Goal: Task Accomplishment & Management: Complete application form

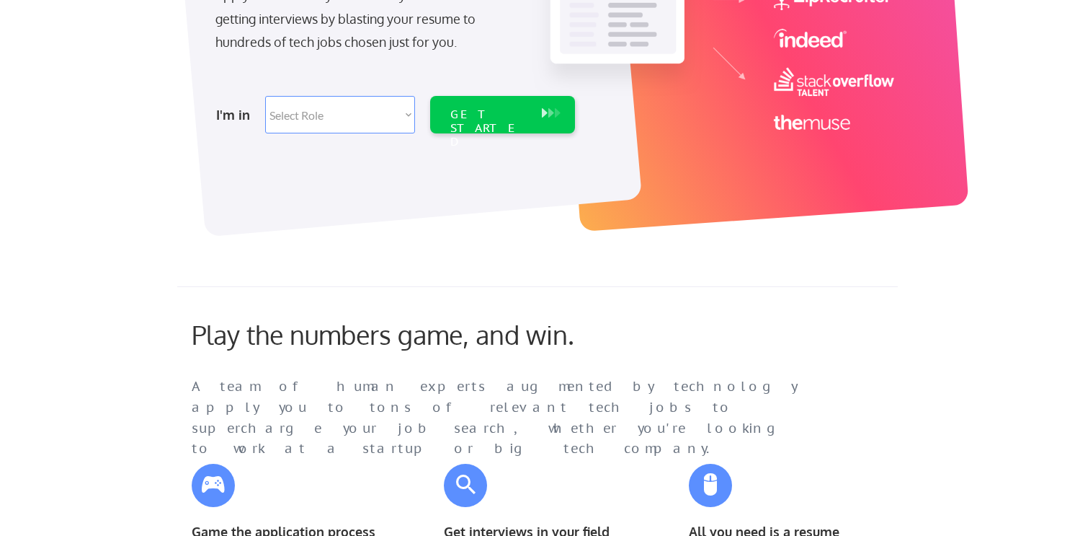
scroll to position [332, 0]
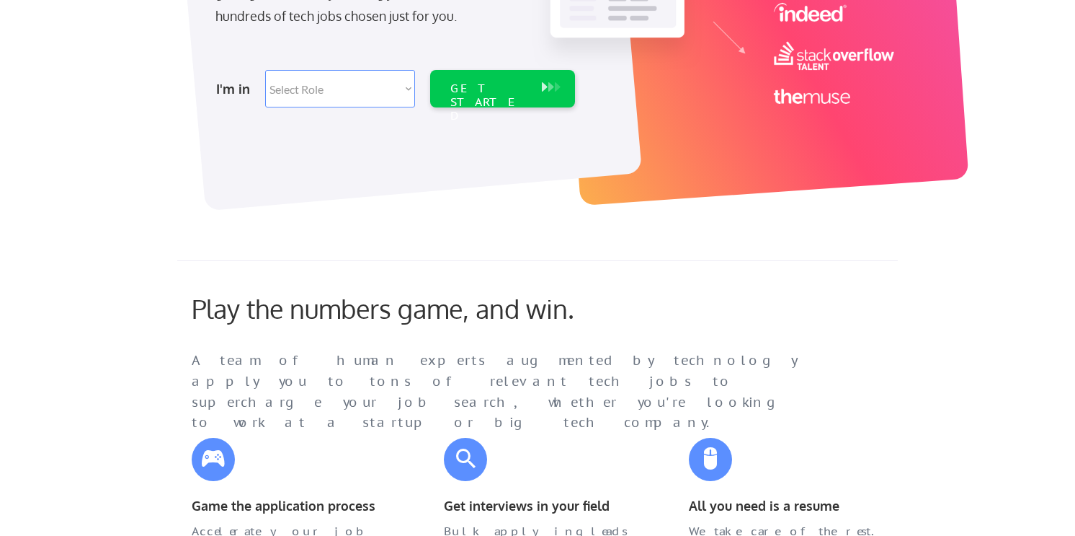
click at [371, 88] on select "Select Role Software Engineering Product Management Customer Success Sales UI/U…" at bounding box center [340, 88] width 150 height 37
select select ""marketing___comms""
click at [265, 70] on select "Select Role Software Engineering Product Management Customer Success Sales UI/U…" at bounding box center [340, 88] width 150 height 37
select select ""marketing___comms""
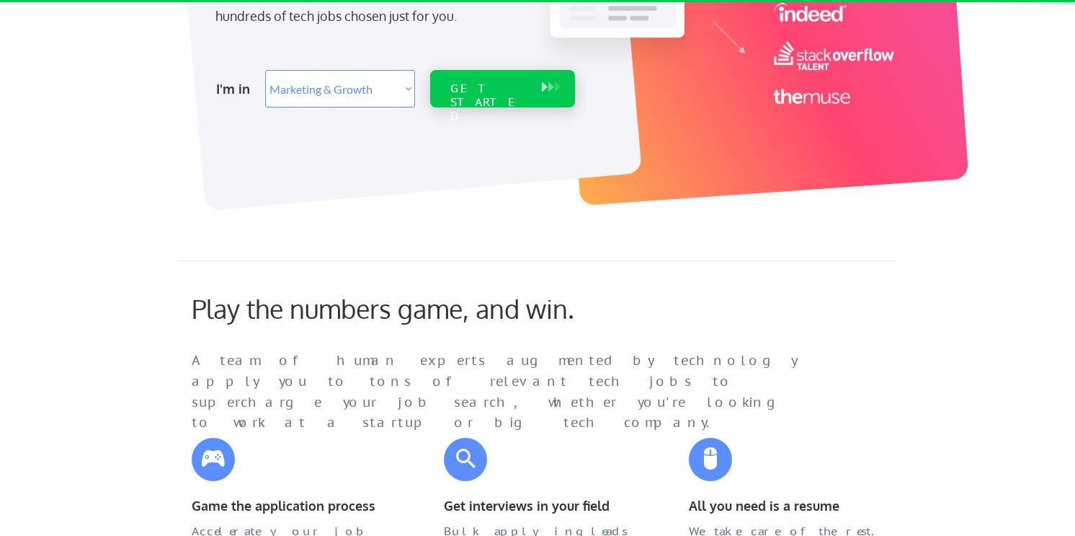
click at [523, 93] on div "GET STARTED" at bounding box center [488, 102] width 77 height 42
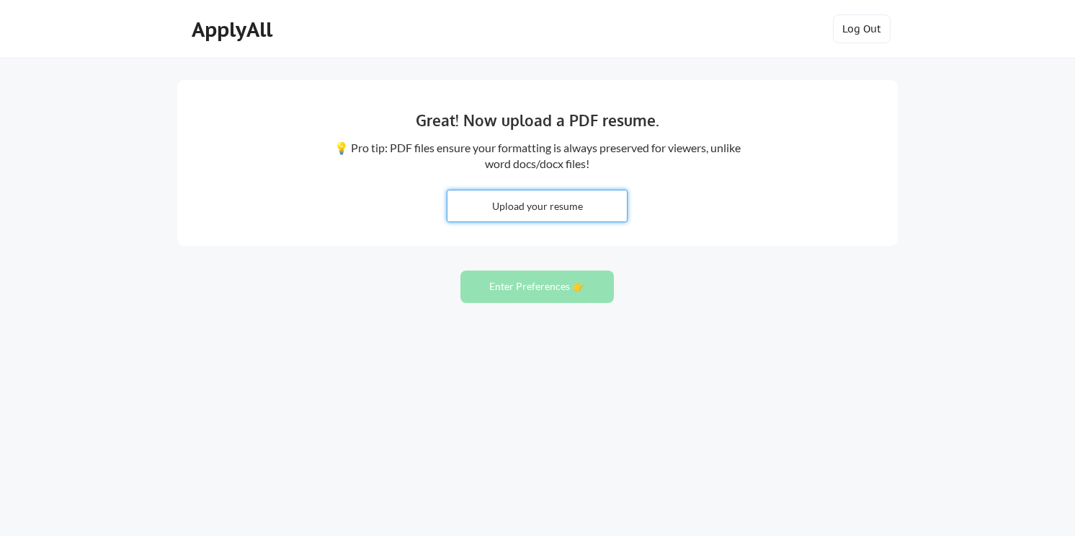
click at [567, 208] on input "file" at bounding box center [537, 205] width 179 height 31
type input "C:\fakepath\[PERSON_NAME] - MarComm Manager.pdf"
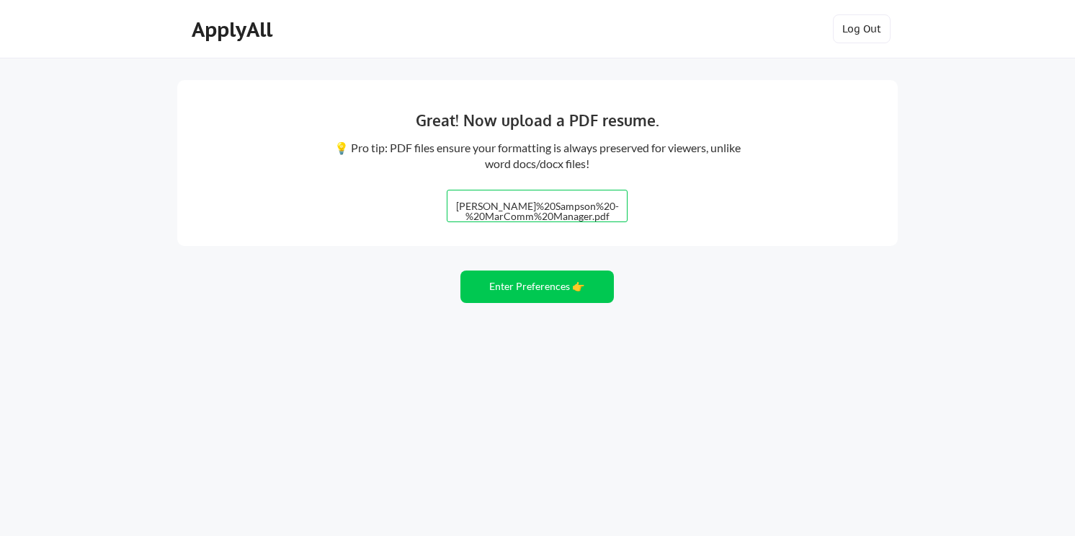
click at [884, 99] on div "Great! Now upload a PDF resume. 💡 Pro tip: PDF files ensure your formatting is …" at bounding box center [537, 163] width 721 height 166
click at [549, 283] on button "Enter Preferences 👉" at bounding box center [538, 286] width 154 height 32
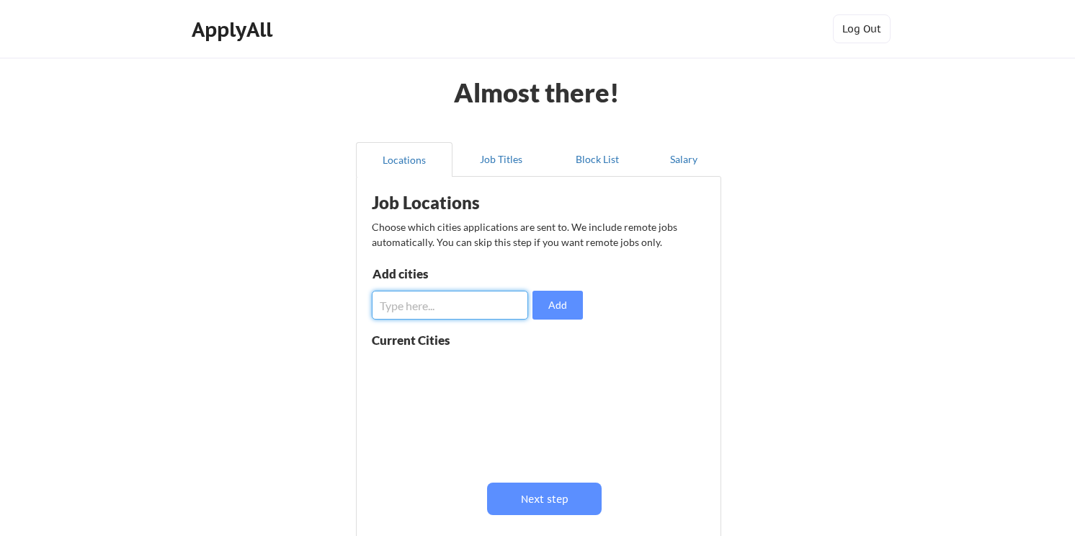
click at [485, 309] on input "input" at bounding box center [450, 304] width 156 height 29
type input "Philadelphia, PA"
click at [578, 298] on button "Add" at bounding box center [558, 304] width 50 height 29
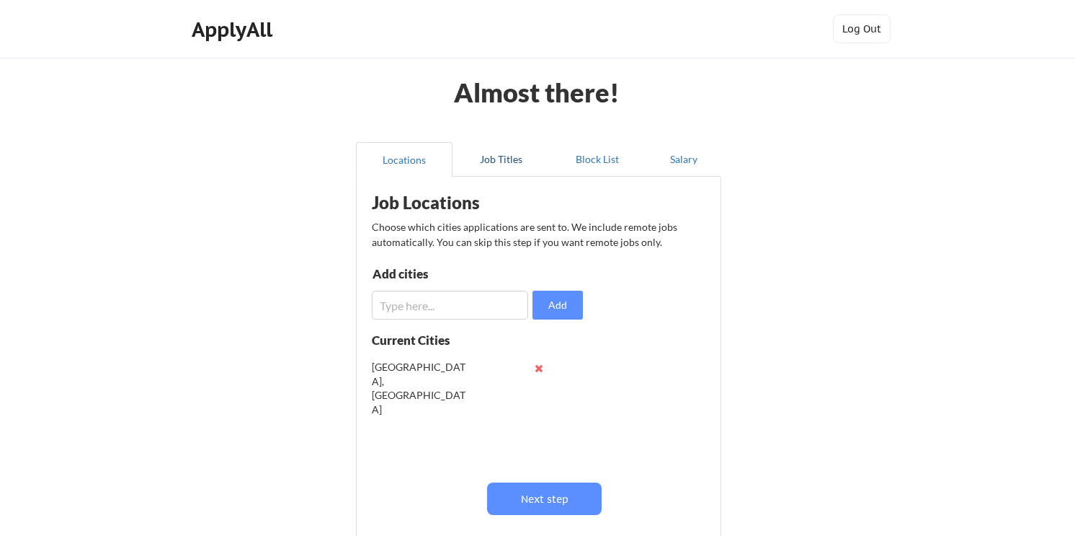
click at [506, 155] on button "Job Titles" at bounding box center [501, 159] width 97 height 35
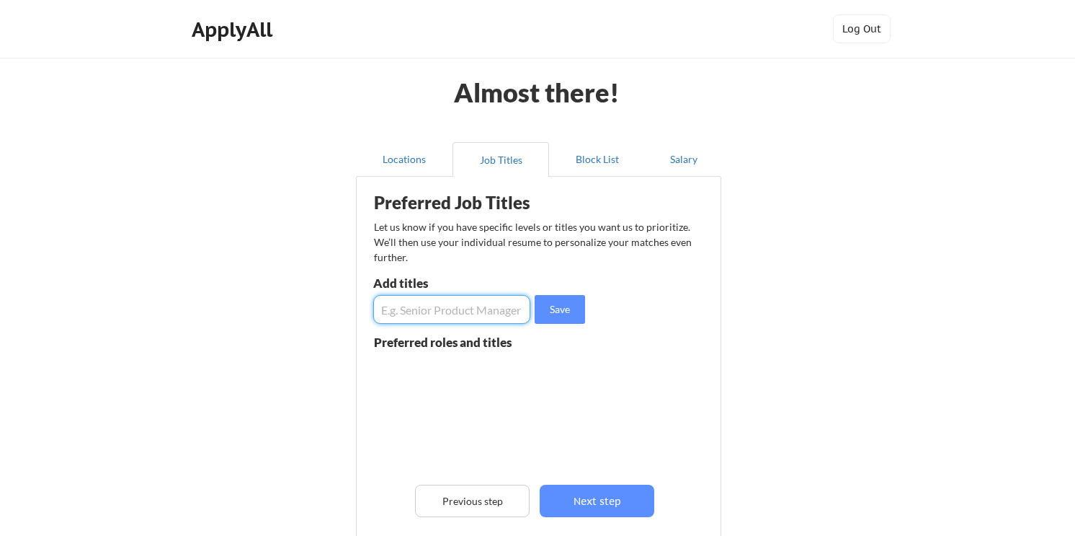
click at [449, 312] on input "input" at bounding box center [451, 309] width 157 height 29
type input "Marketing Manager"
click at [458, 308] on input "input" at bounding box center [451, 309] width 157 height 29
type input "Marketing Director"
click at [422, 314] on input "input" at bounding box center [451, 309] width 157 height 29
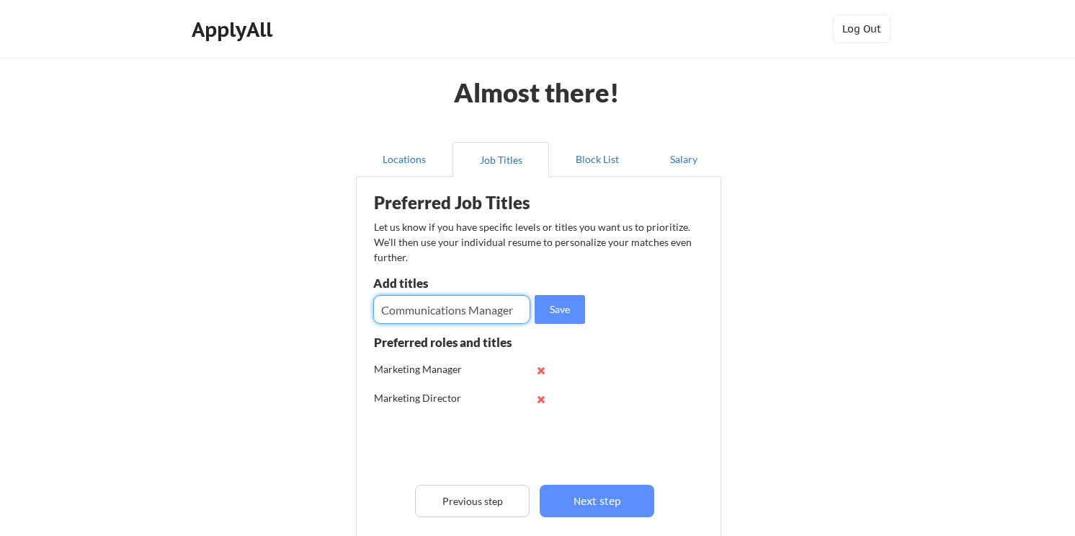
type input "Communications Manager"
click at [460, 315] on input "input" at bounding box center [451, 309] width 157 height 29
type input "Communications Director"
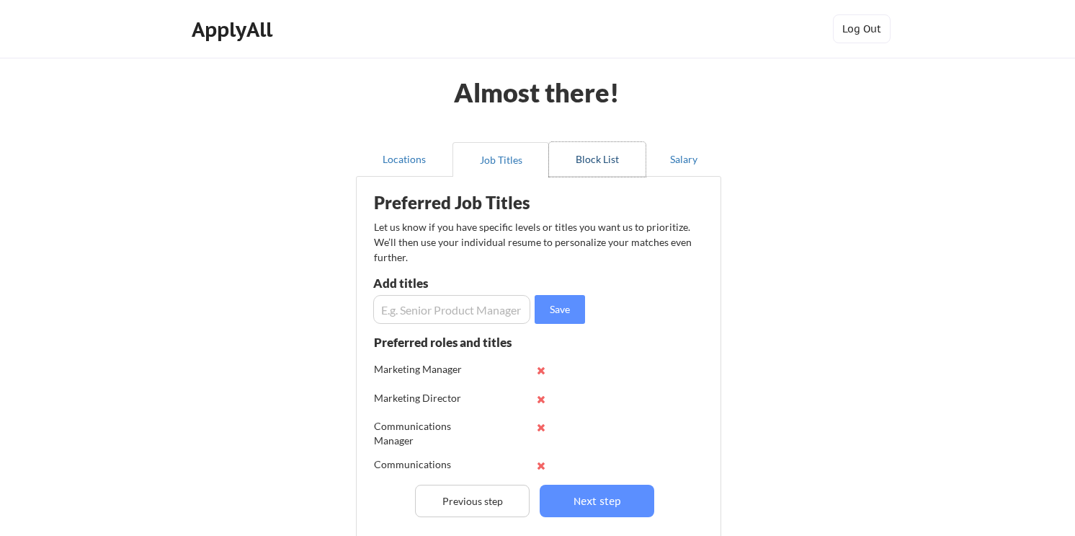
click at [612, 150] on button "Block List" at bounding box center [597, 159] width 97 height 35
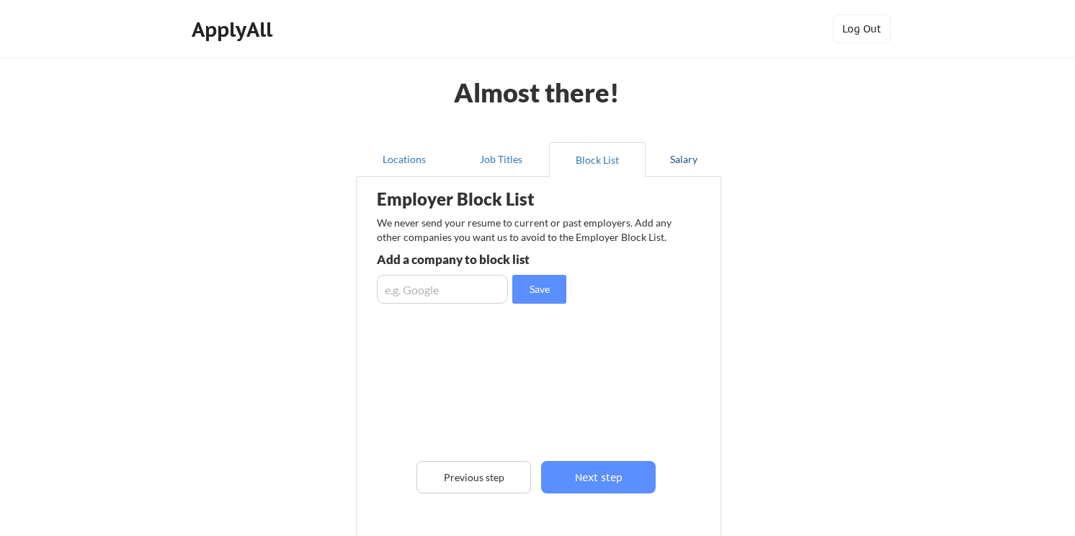
click at [682, 159] on button "Salary" at bounding box center [684, 159] width 76 height 35
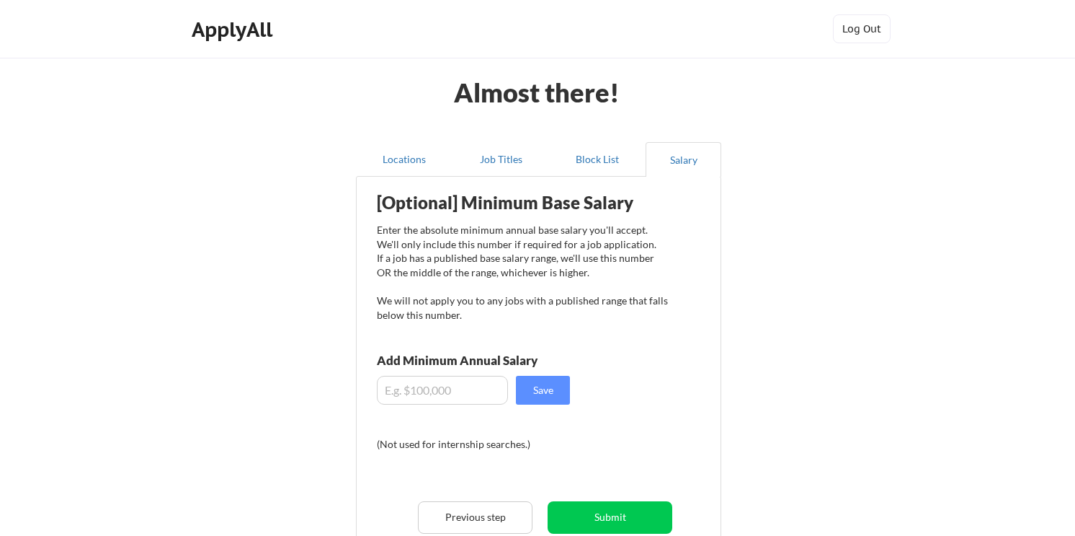
click at [463, 396] on input "input" at bounding box center [442, 390] width 131 height 29
type input "$140,000"
click at [540, 387] on button "Save" at bounding box center [543, 390] width 54 height 29
click at [600, 518] on button "Submit" at bounding box center [610, 517] width 125 height 32
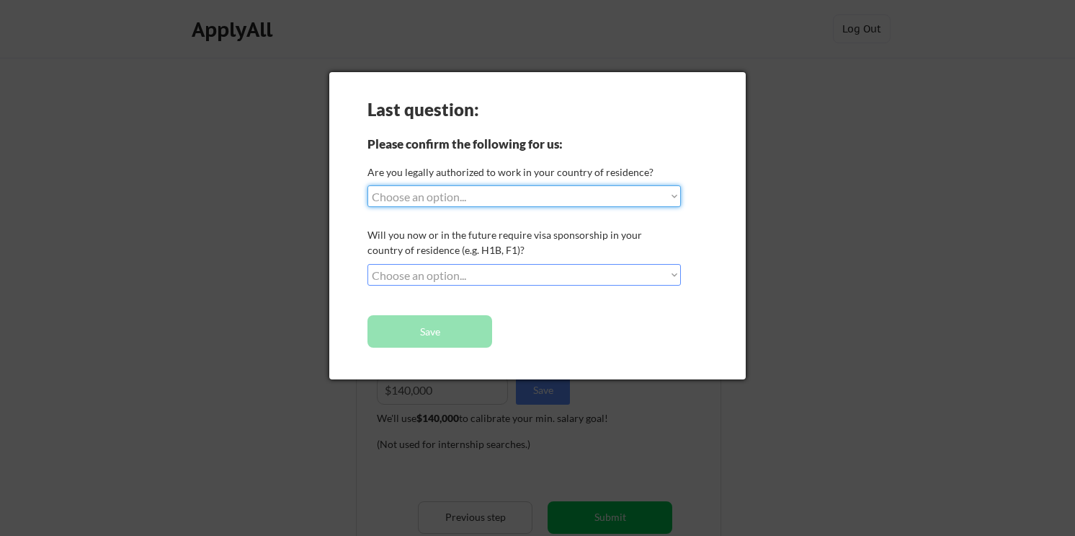
click at [582, 198] on select "Choose an option... Yes, I am a US Citizen Yes, I am a Canadian Citizen Yes, I …" at bounding box center [525, 196] width 314 height 22
select select ""yes__i_am_a_us_citizen""
click at [368, 185] on select "Choose an option... Yes, I am a US Citizen Yes, I am a Canadian Citizen Yes, I …" at bounding box center [525, 196] width 314 height 22
click at [547, 274] on select "Choose an option... No, I will not need sponsorship Yes, I will need sponsorship" at bounding box center [525, 275] width 314 height 22
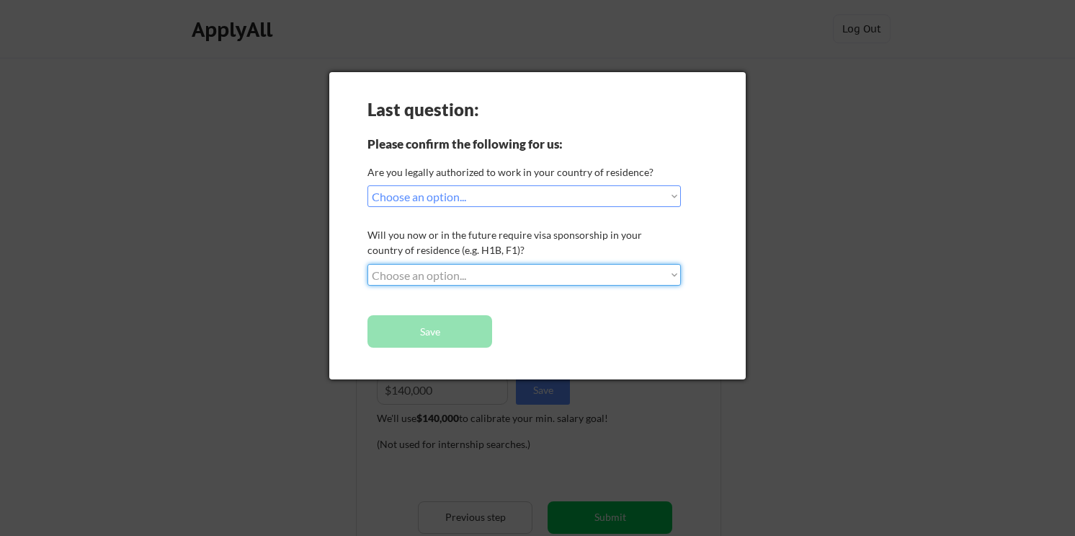
select select ""no__i_will_not_need_sponsorship""
click at [368, 264] on select "Choose an option... No, I will not need sponsorship Yes, I will need sponsorship" at bounding box center [525, 275] width 314 height 22
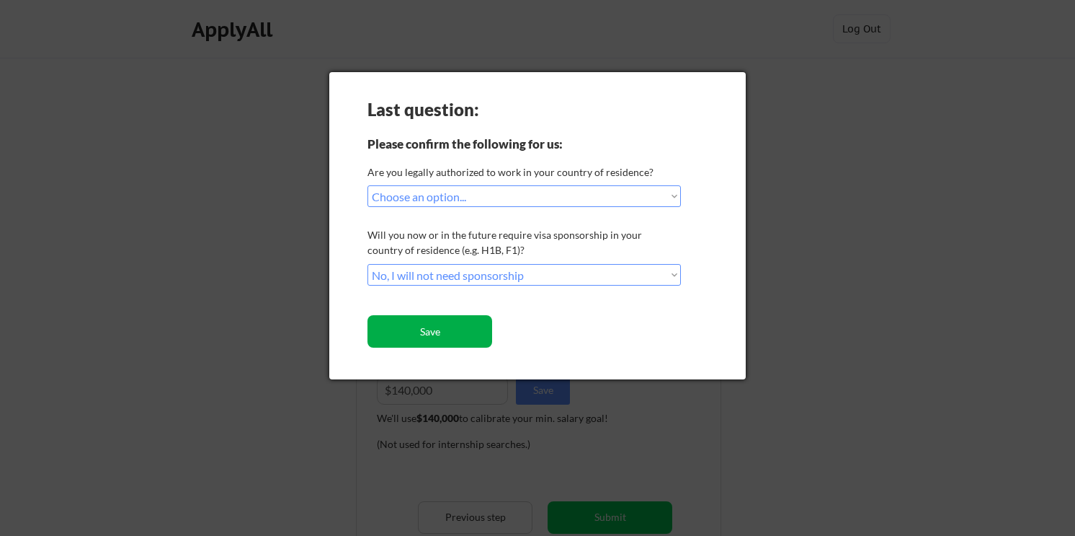
click at [453, 334] on button "Save" at bounding box center [430, 331] width 125 height 32
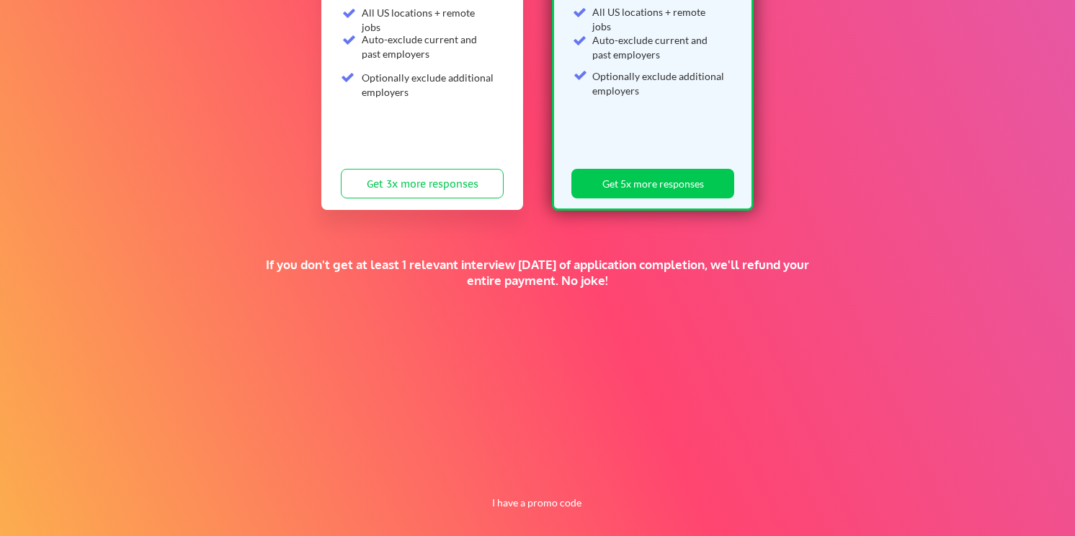
scroll to position [310, 0]
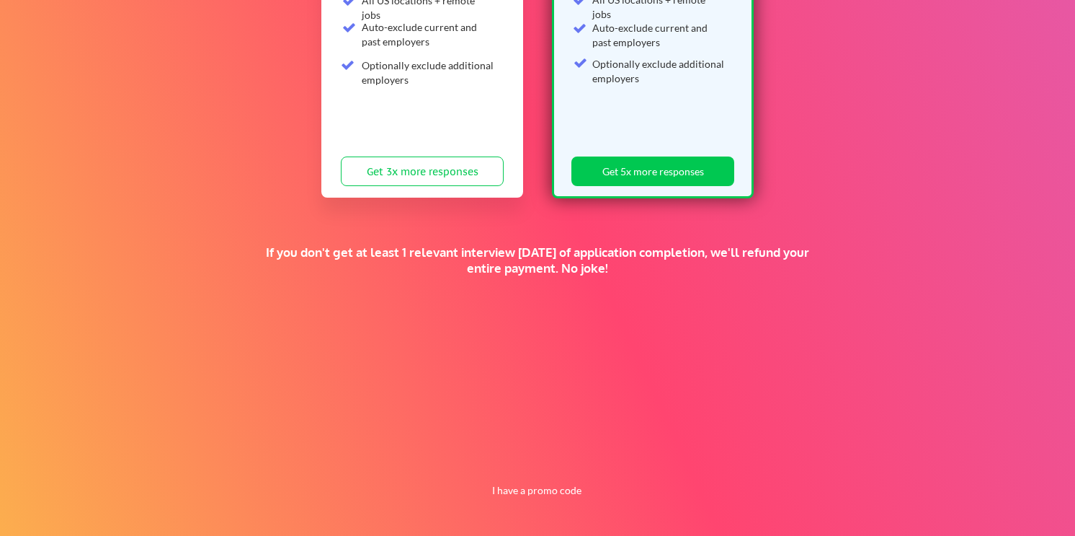
click at [817, 226] on div "Supercharge your job search for the price of a fancy dinner. SUN SZN SALE 🕶️ St…" at bounding box center [537, 142] width 1075 height 788
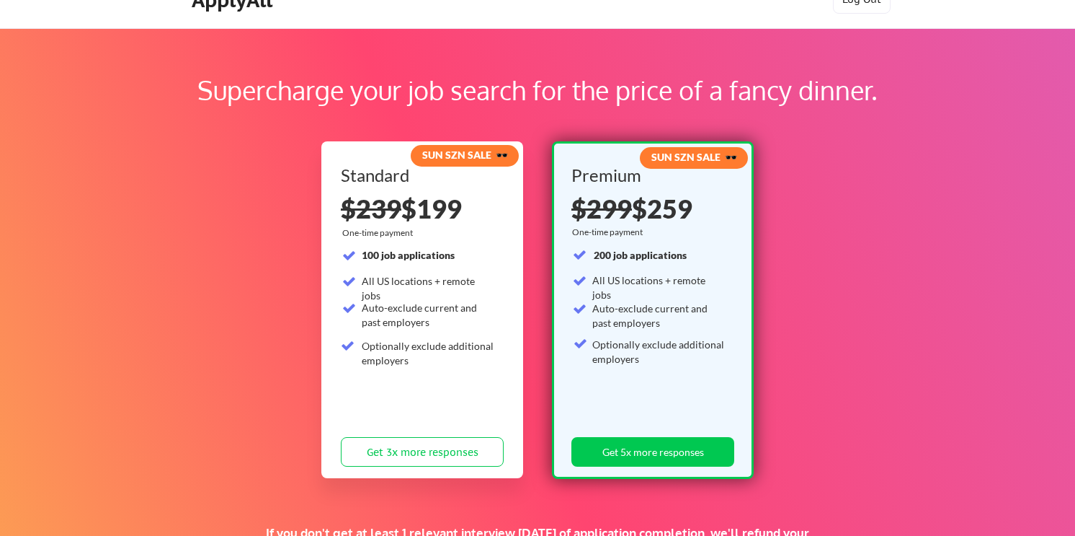
scroll to position [0, 0]
